Goal: Task Accomplishment & Management: Use online tool/utility

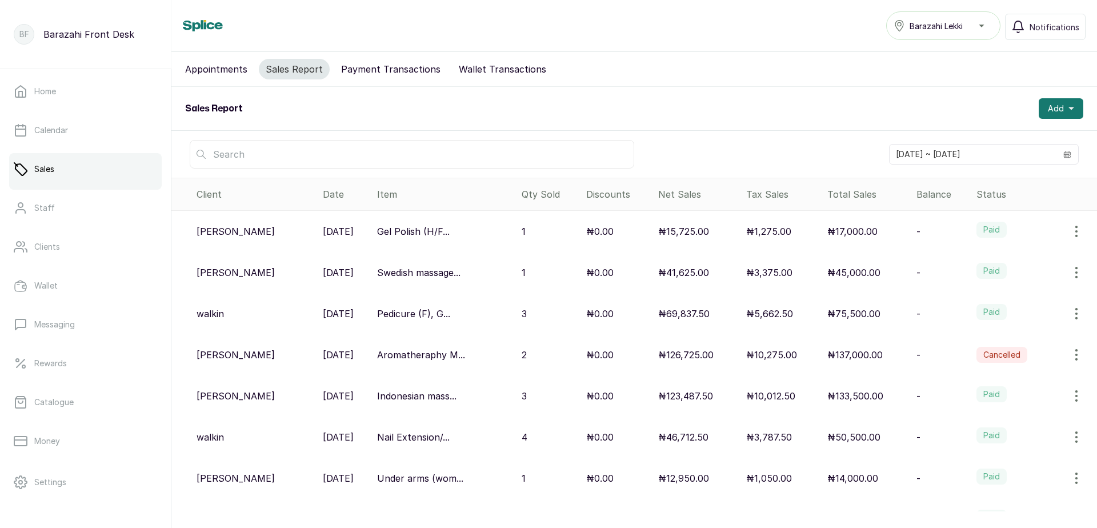
click at [889, 308] on div "₦75,500.00" at bounding box center [867, 314] width 80 height 14
click at [837, 313] on p "₦75,500.00" at bounding box center [853, 314] width 53 height 14
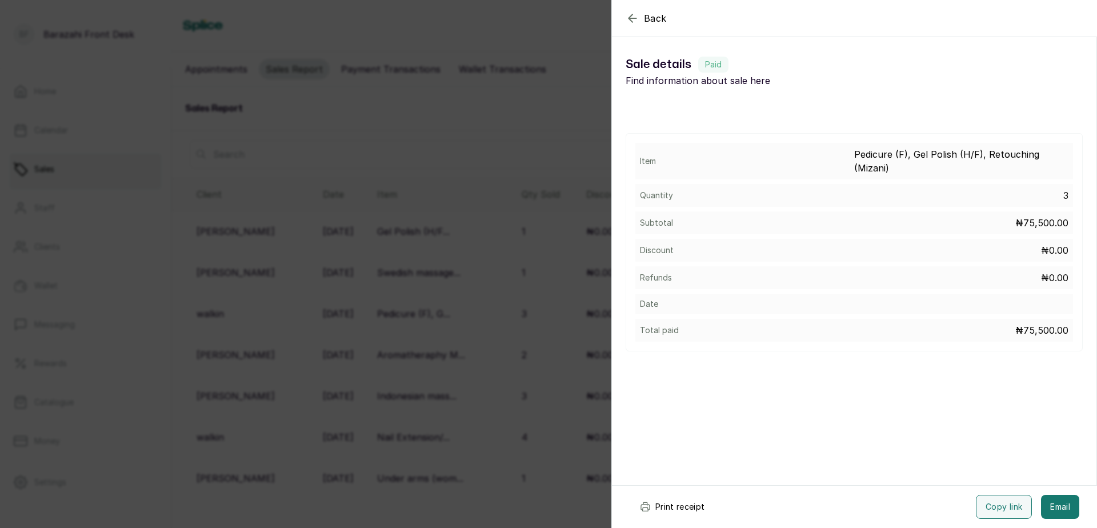
click at [668, 507] on button "Print receipt" at bounding box center [672, 507] width 84 height 24
click at [684, 506] on button "Print receipt" at bounding box center [672, 507] width 84 height 24
click at [479, 469] on div "Back Sale details Sale details Paid Find information about sale here Item Pedic…" at bounding box center [548, 264] width 1097 height 528
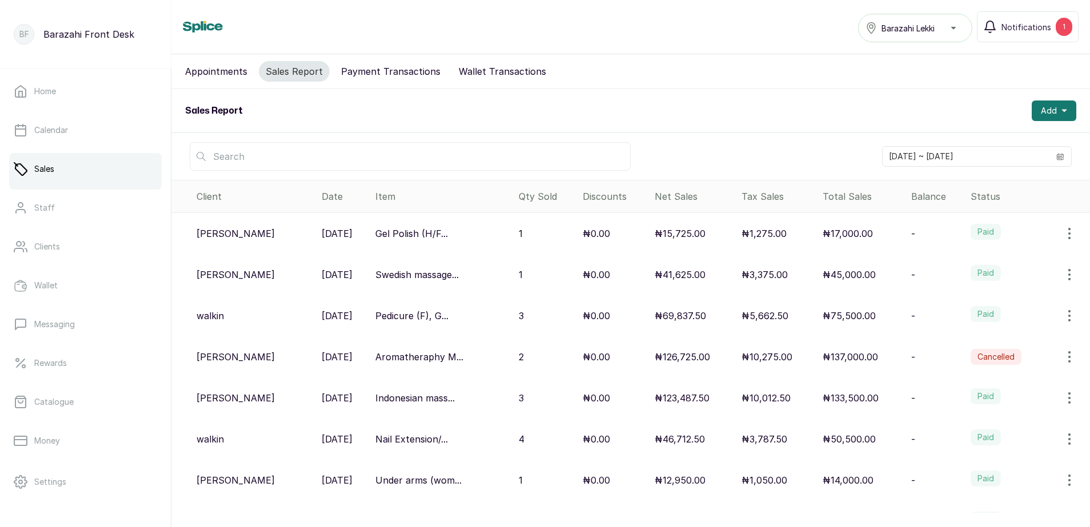
drag, startPoint x: 83, startPoint y: 2, endPoint x: 347, endPoint y: 480, distance: 545.8
click at [154, 94] on div "BF Barazahi Front Desk Home Calendar Sales Staff Clients Wallet Messaging Rewar…" at bounding box center [85, 263] width 171 height 527
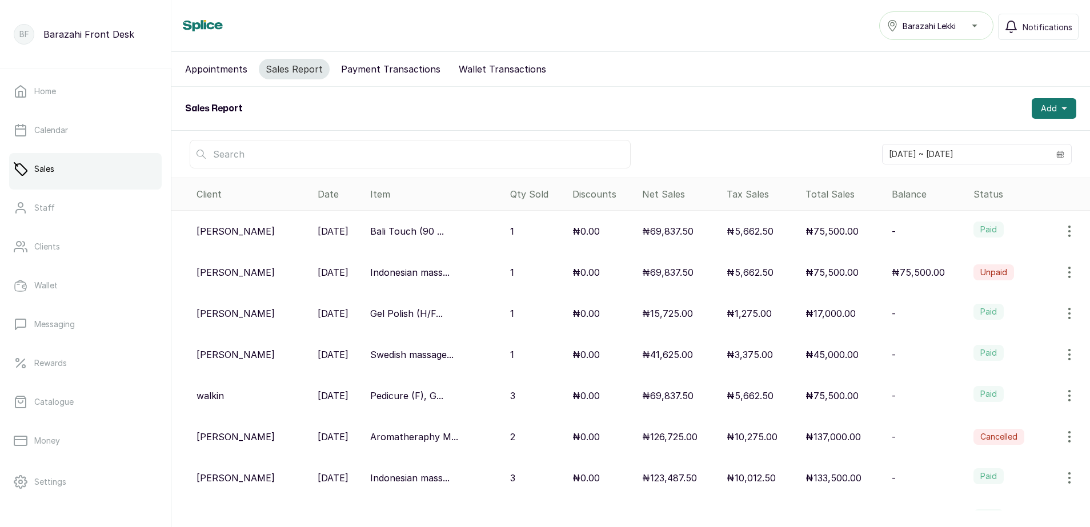
click at [823, 233] on p "₦75,500.00" at bounding box center [831, 231] width 53 height 14
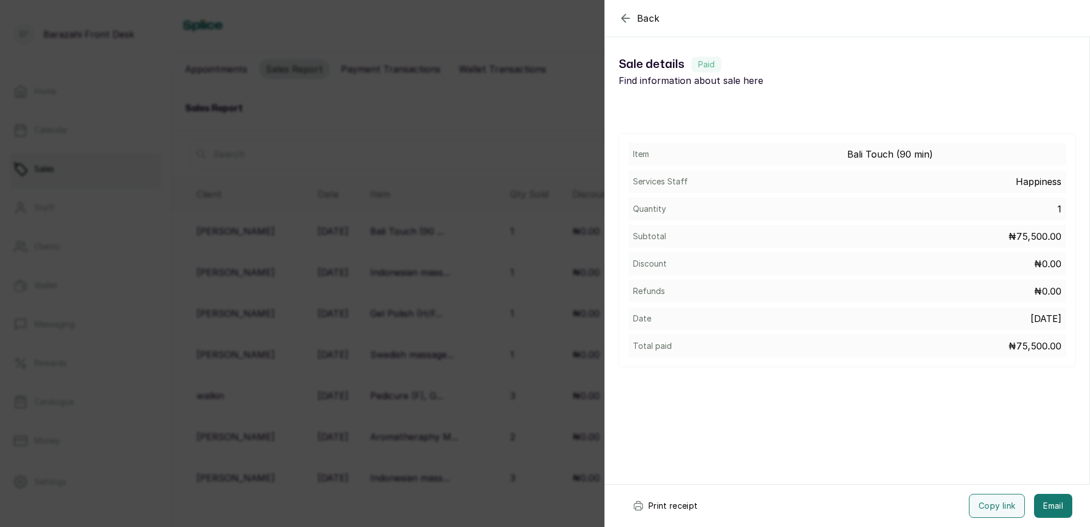
click at [668, 495] on button "Print receipt" at bounding box center [665, 506] width 84 height 24
click at [512, 117] on div "Back Sale details Sale details Paid Find information about sale here Item Bali …" at bounding box center [545, 263] width 1090 height 527
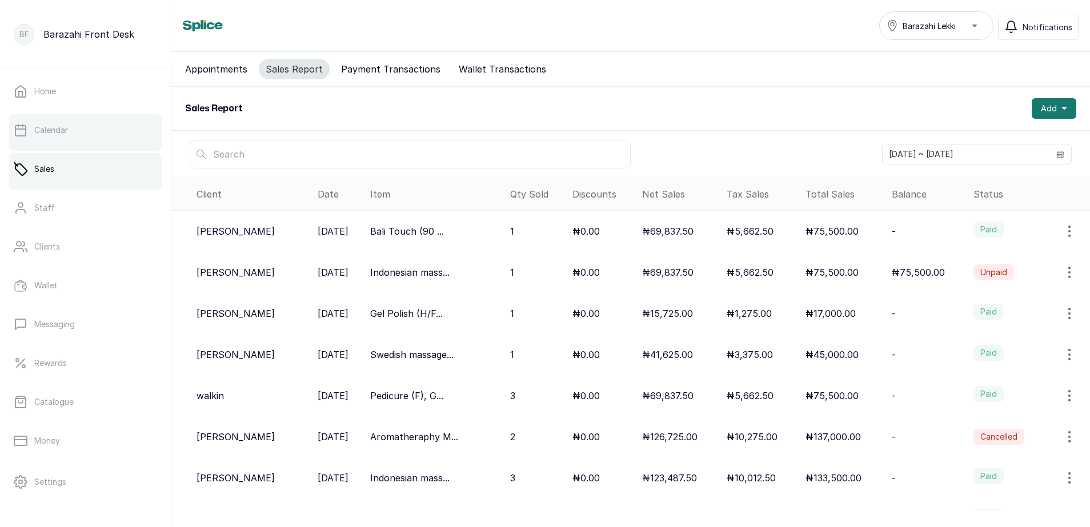
click at [62, 126] on p "Calendar" at bounding box center [51, 130] width 34 height 11
